Goal: Transaction & Acquisition: Purchase product/service

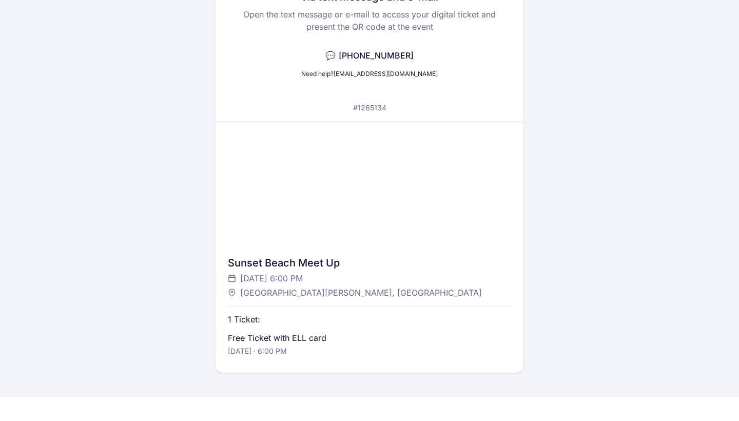
scroll to position [120, 0]
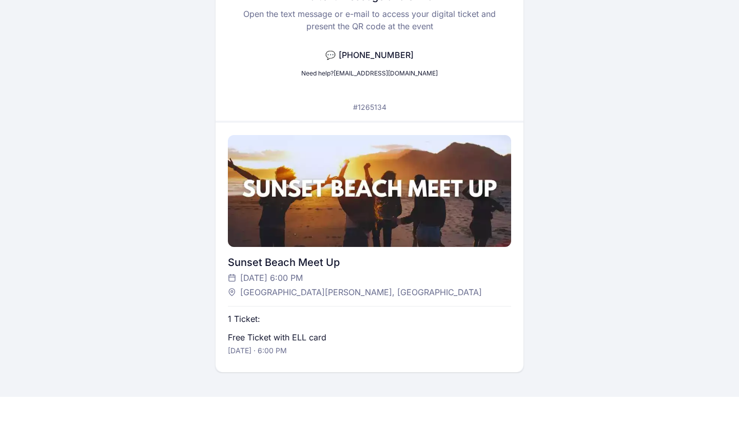
click at [362, 188] on div at bounding box center [369, 191] width 283 height 112
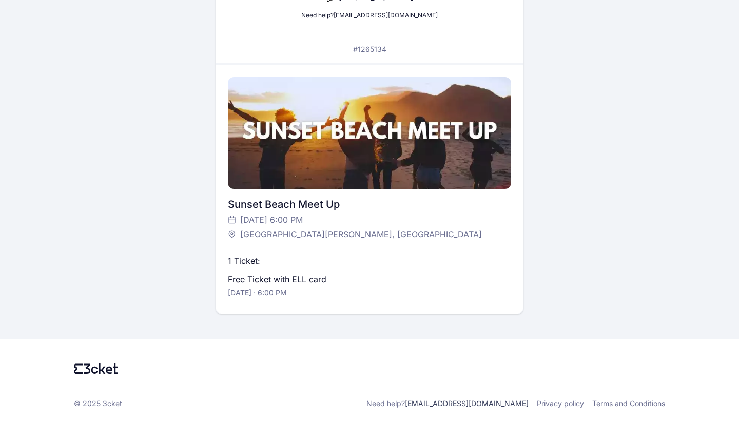
scroll to position [178, 0]
click at [248, 275] on p "Free Ticket with ELL card" at bounding box center [277, 279] width 99 height 12
click at [250, 294] on p "[DATE] · 6:00 PM" at bounding box center [257, 292] width 59 height 10
click at [250, 240] on span "[GEOGRAPHIC_DATA][PERSON_NAME], [GEOGRAPHIC_DATA]" at bounding box center [361, 234] width 242 height 12
click at [250, 224] on span "[DATE] 6:00 PM" at bounding box center [271, 219] width 63 height 12
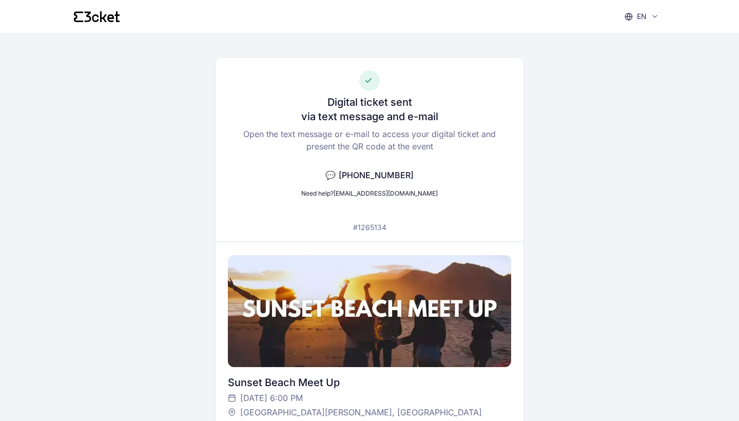
click at [84, 9] on div "en English Português Català Español Français" at bounding box center [369, 16] width 591 height 33
click at [84, 16] on icon at bounding box center [97, 16] width 46 height 11
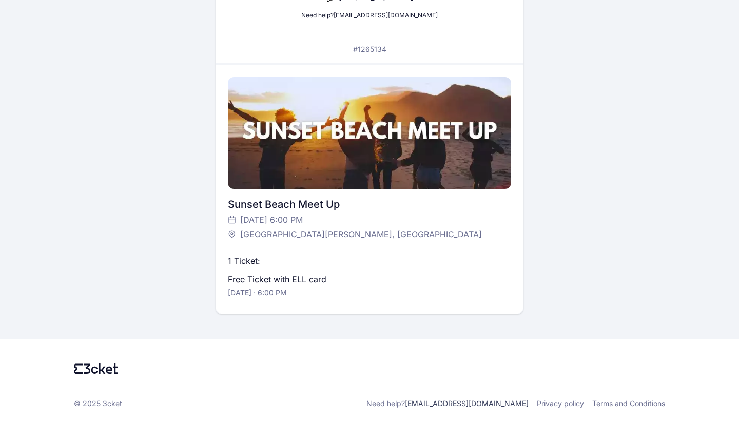
scroll to position [178, 0]
